Goal: Navigation & Orientation: Go to known website

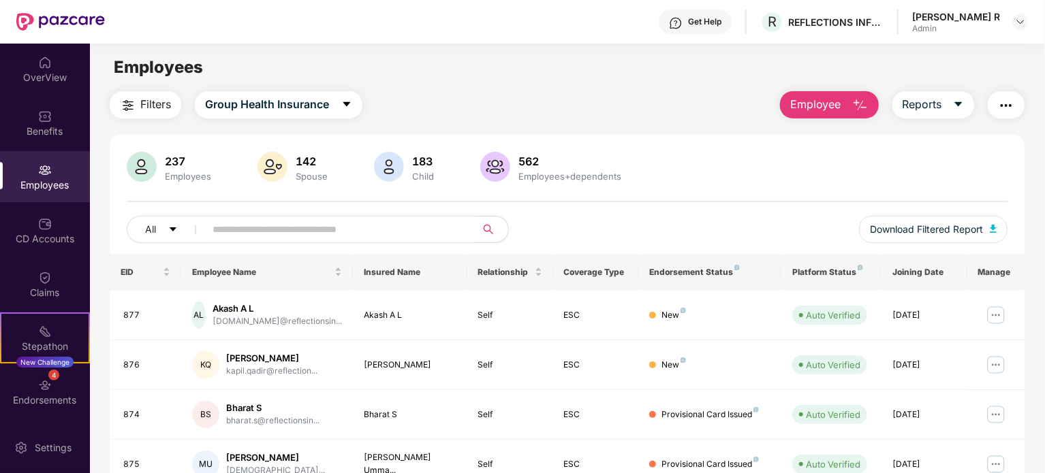
scroll to position [165, 0]
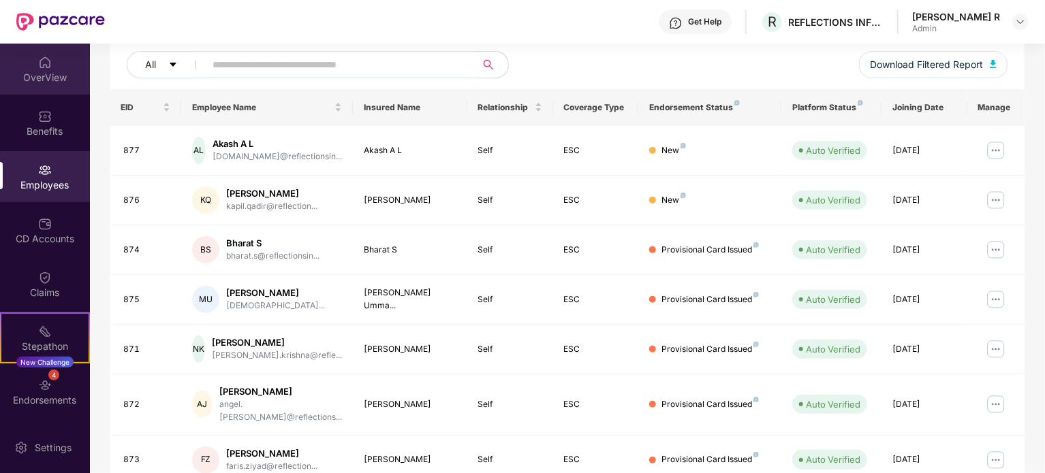
click at [46, 78] on div "OverView" at bounding box center [45, 78] width 90 height 14
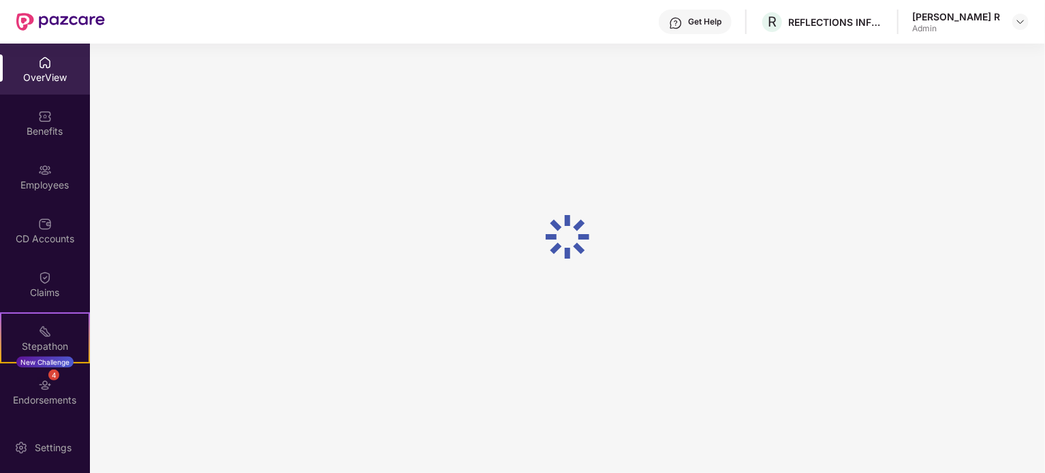
scroll to position [44, 0]
